Goal: Task Accomplishment & Management: Manage account settings

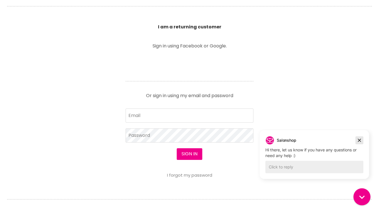
click at [359, 141] on icon "Dismiss campaign" at bounding box center [359, 140] width 3 height 3
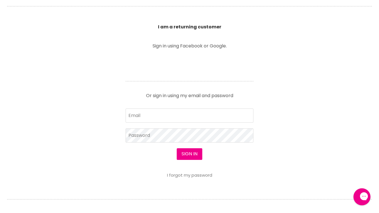
click at [208, 175] on link "I forgot my password" at bounding box center [189, 175] width 45 height 6
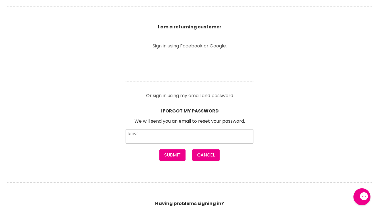
click at [161, 135] on input "Email" at bounding box center [190, 136] width 128 height 14
type input "sydneytanstylist@gmail.com"
click at [179, 155] on button "Submit" at bounding box center [172, 155] width 26 height 11
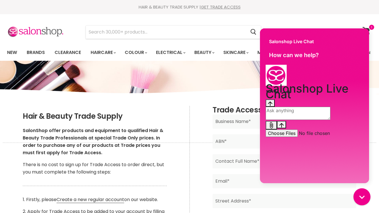
click at [329, 22] on section "Menu Cancel" at bounding box center [189, 29] width 379 height 30
click at [371, 28] on div "Salonshop Live Chat How can we help? Salonshop Live Chat History has been fetch…" at bounding box center [315, 107] width 118 height 162
click at [360, 198] on icon "Close gorgias live chat" at bounding box center [362, 197] width 6 height 6
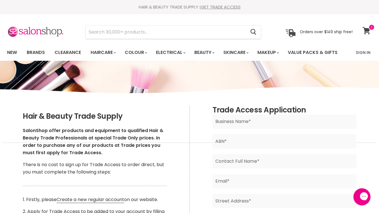
click at [366, 27] on icon at bounding box center [367, 30] width 8 height 7
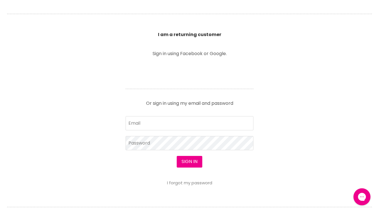
scroll to position [181, 0]
